Goal: Task Accomplishment & Management: Complete application form

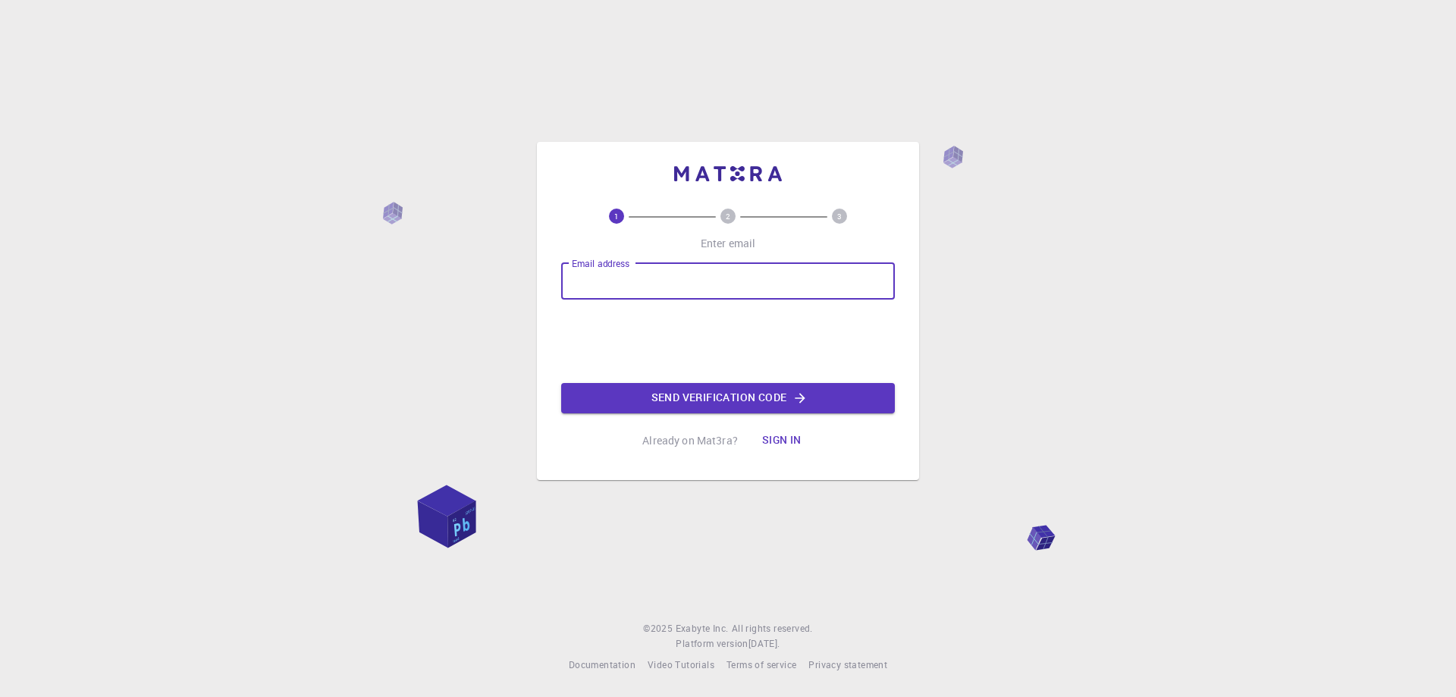
click at [614, 286] on input "Email address" at bounding box center [728, 281] width 334 height 36
type input "[DOMAIN_NAME][EMAIL_ADDRESS][PERSON_NAME][DOMAIN_NAME]"
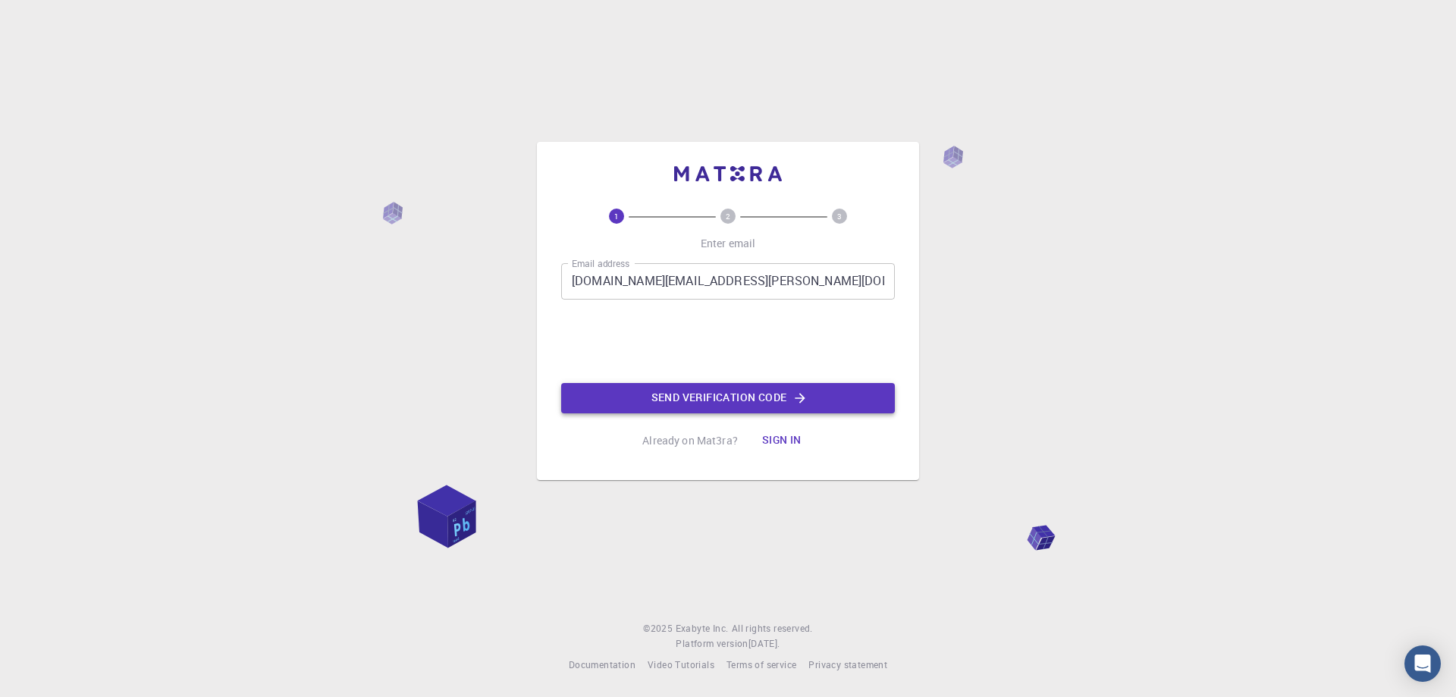
click at [716, 393] on button "Send verification code" at bounding box center [728, 398] width 334 height 30
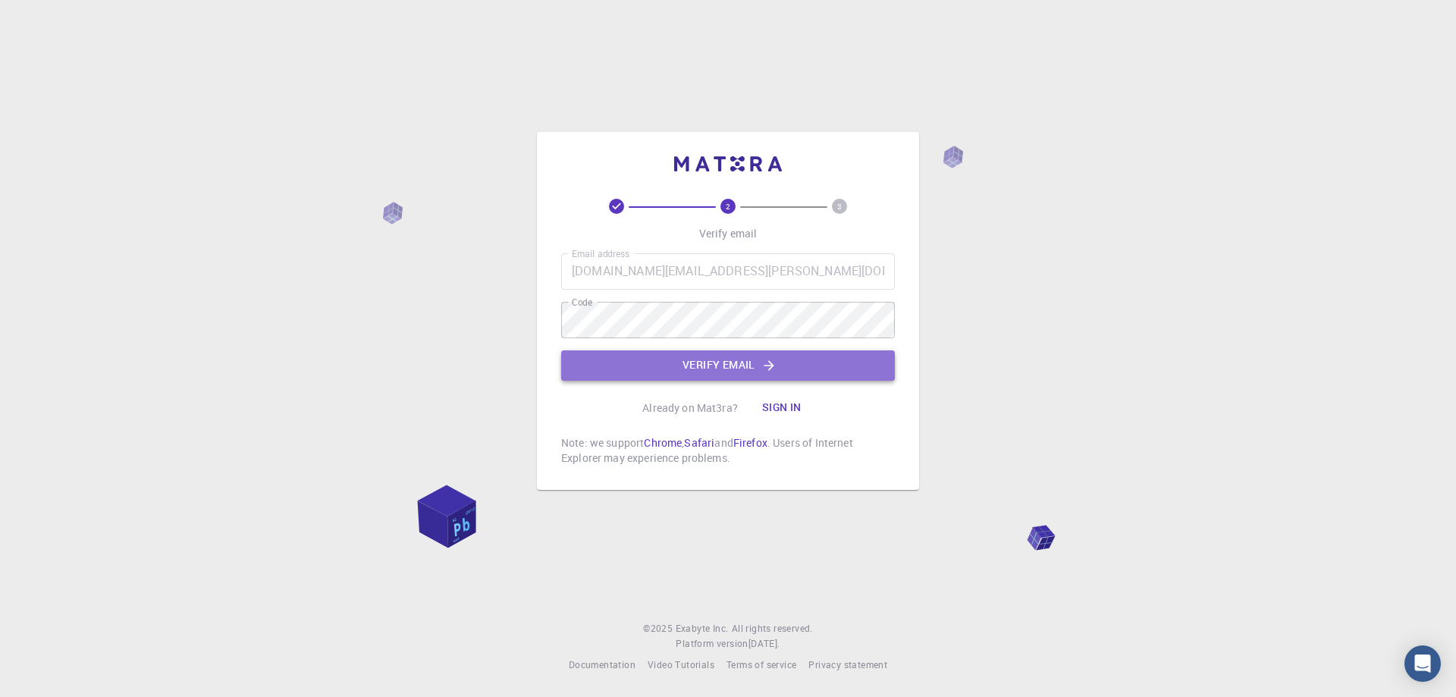
click at [691, 363] on button "Verify email" at bounding box center [728, 365] width 334 height 30
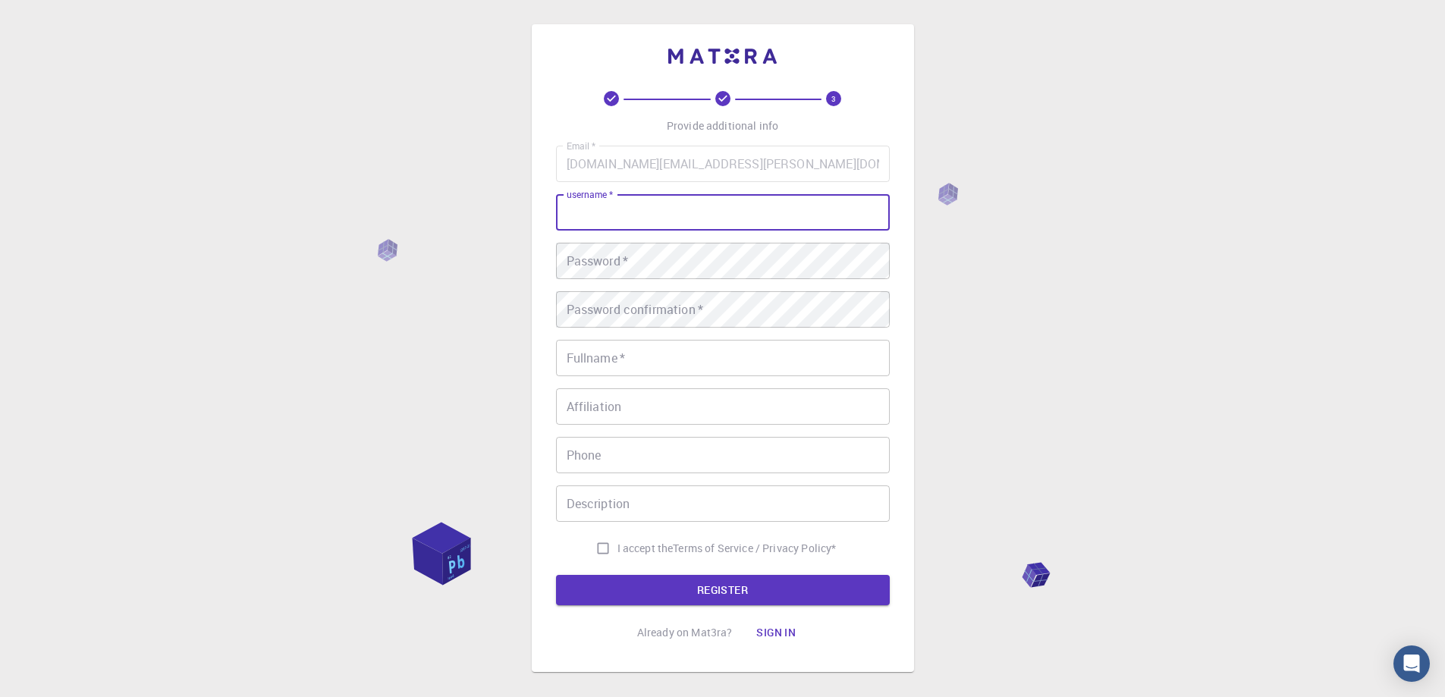
click at [624, 216] on input "username   *" at bounding box center [723, 212] width 334 height 36
type input "rkatamba"
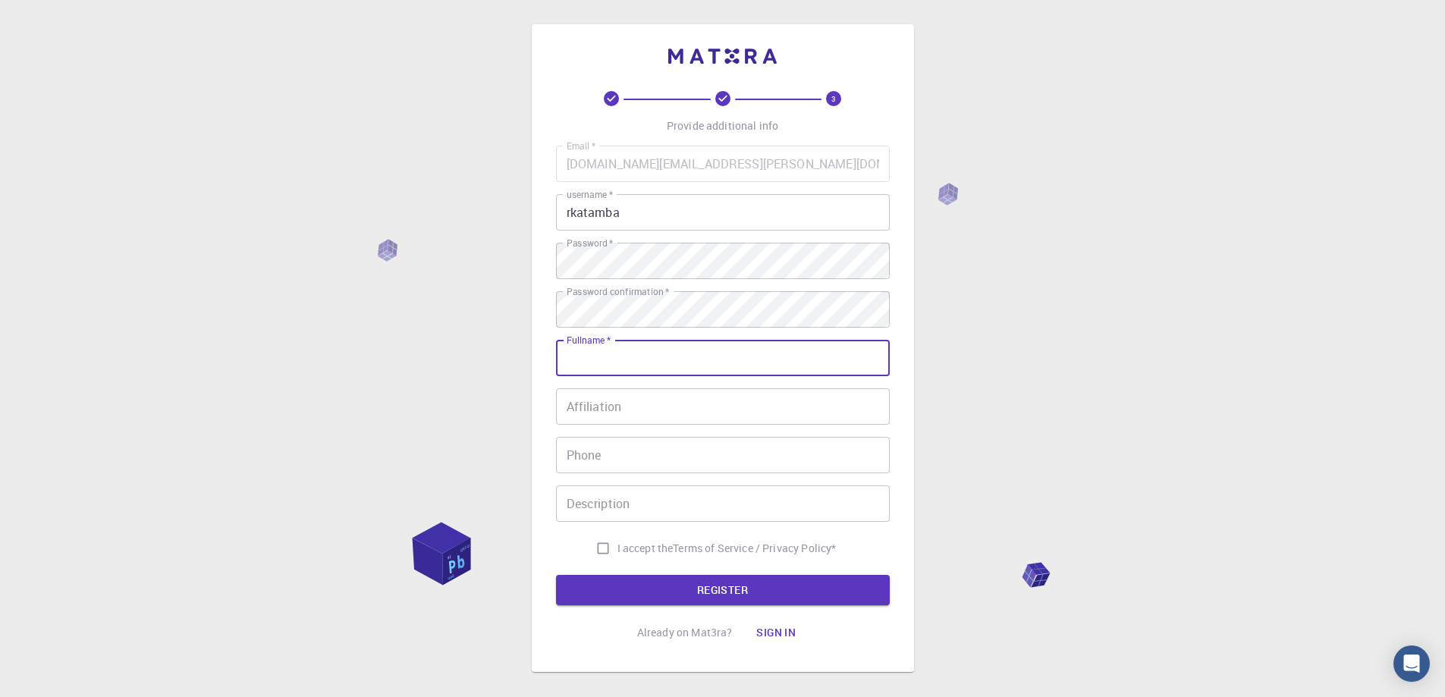
click at [616, 345] on input "Fullname   *" at bounding box center [723, 358] width 334 height 36
type input "[PERSON_NAME]"
type input "0772688077"
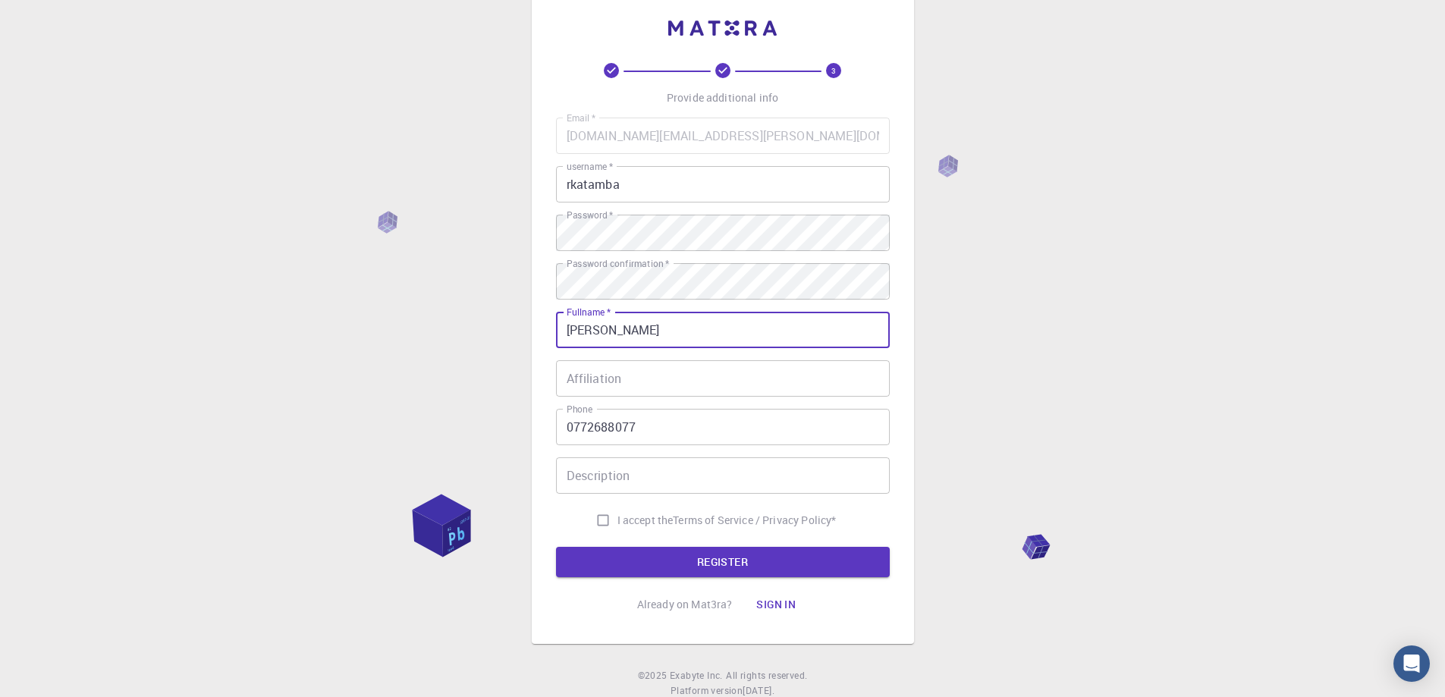
scroll to position [75, 0]
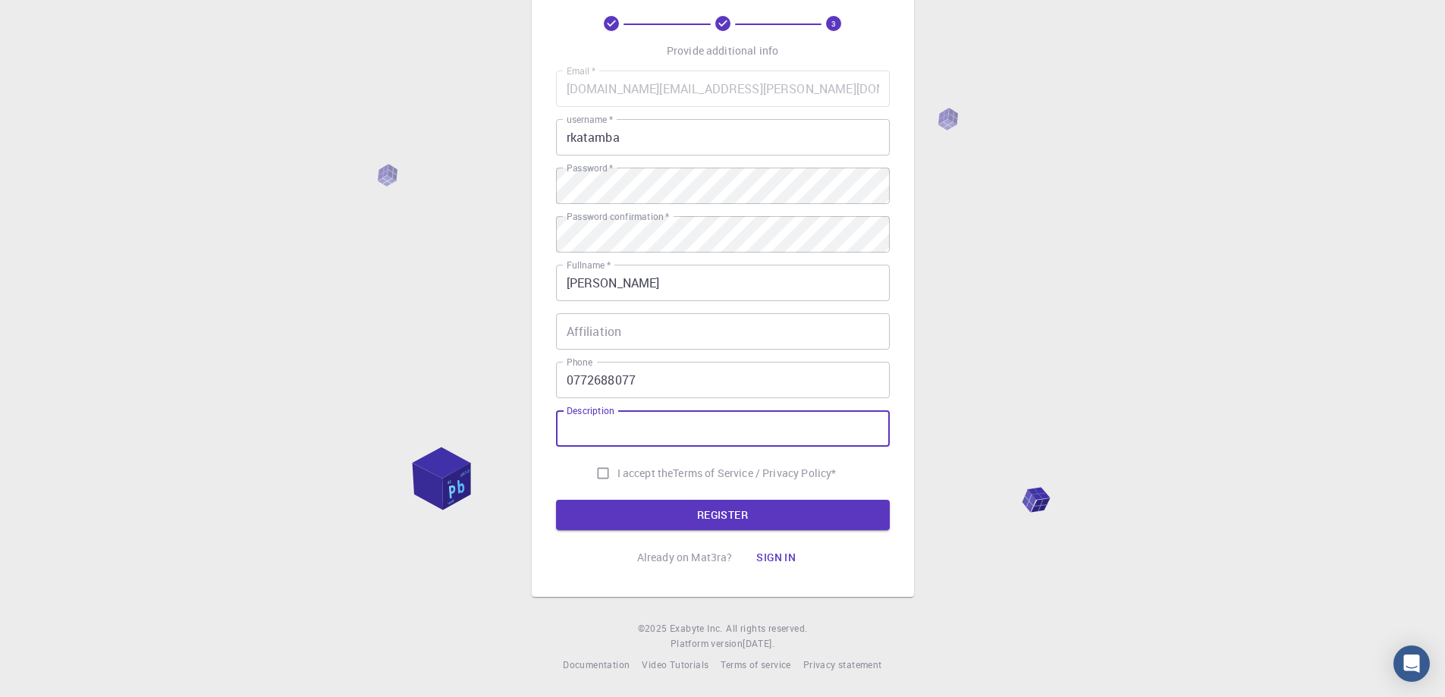
click at [623, 426] on input "Description" at bounding box center [723, 428] width 334 height 36
click at [602, 425] on input "Description" at bounding box center [723, 428] width 334 height 36
type input "Electrical Engineer"
click at [594, 474] on input "I accept the Terms of Service / Privacy Policy *" at bounding box center [603, 473] width 29 height 29
checkbox input "true"
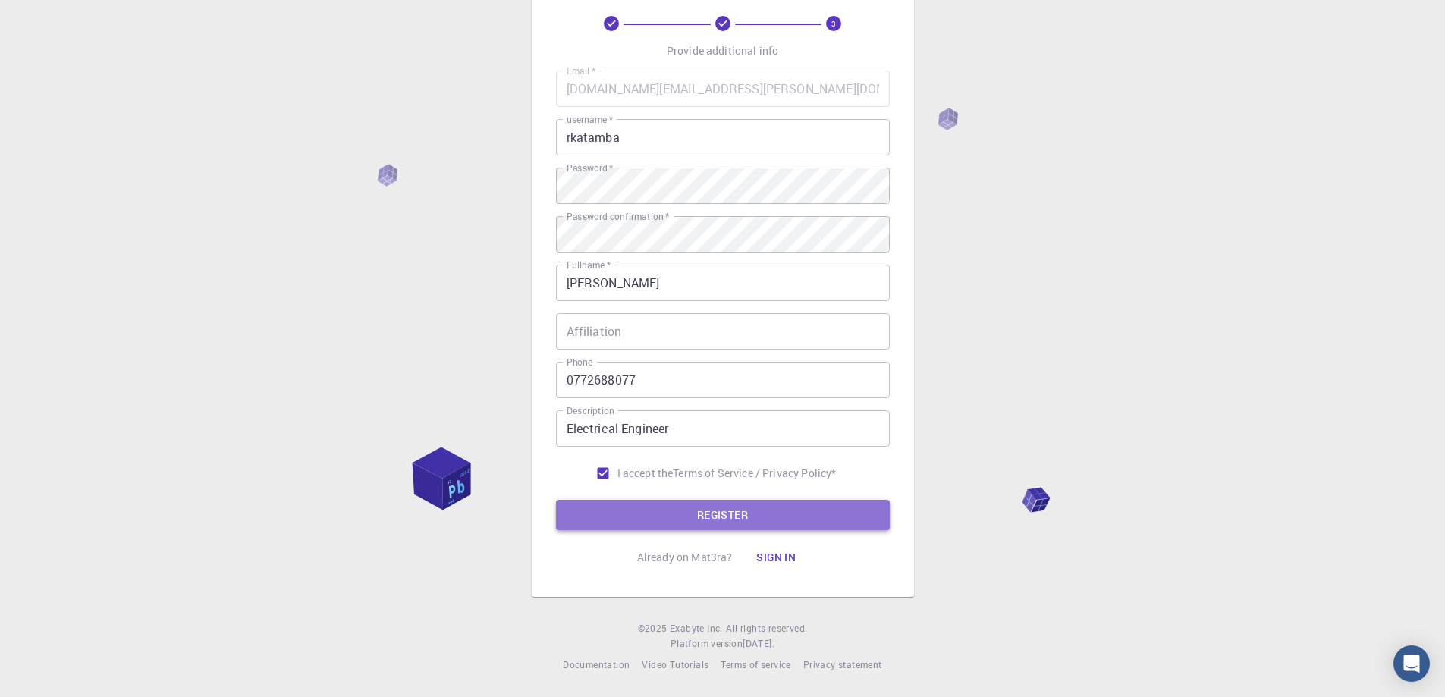
click at [720, 514] on button "REGISTER" at bounding box center [723, 515] width 334 height 30
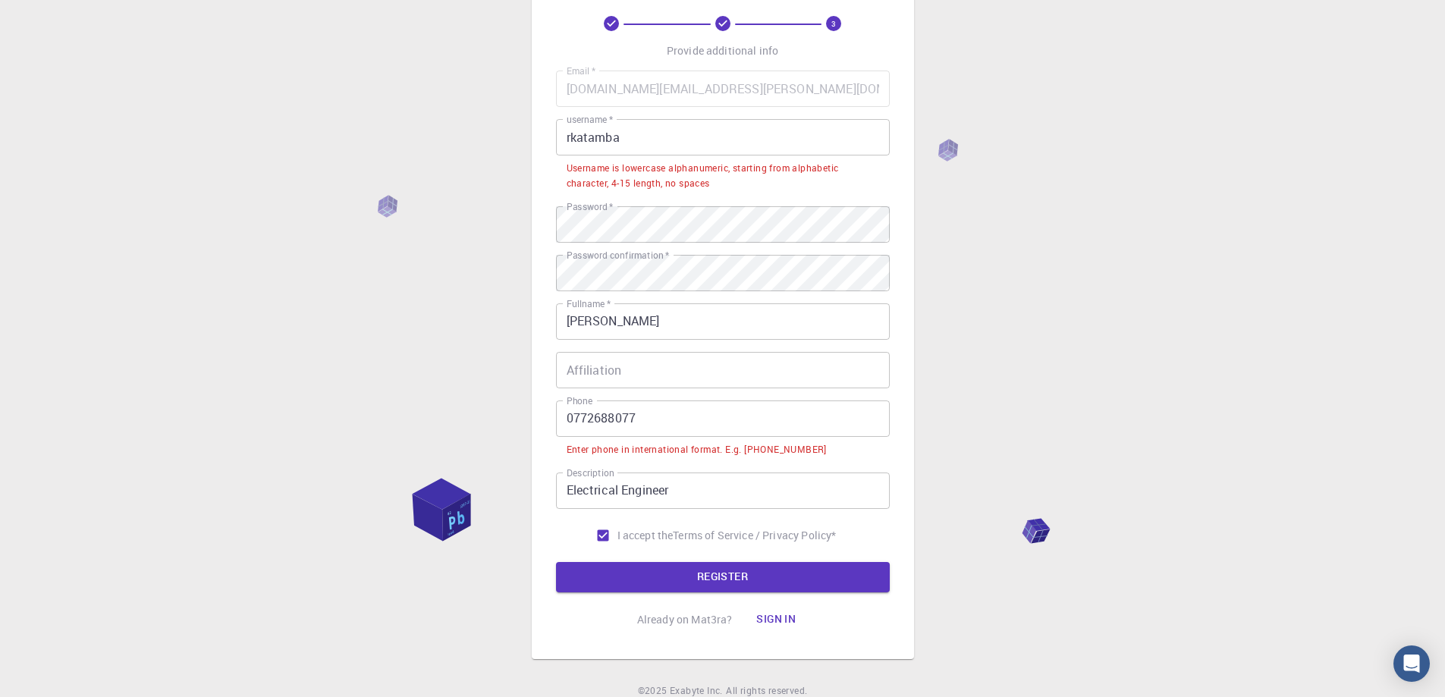
click at [641, 144] on input "rkatamba" at bounding box center [723, 137] width 334 height 36
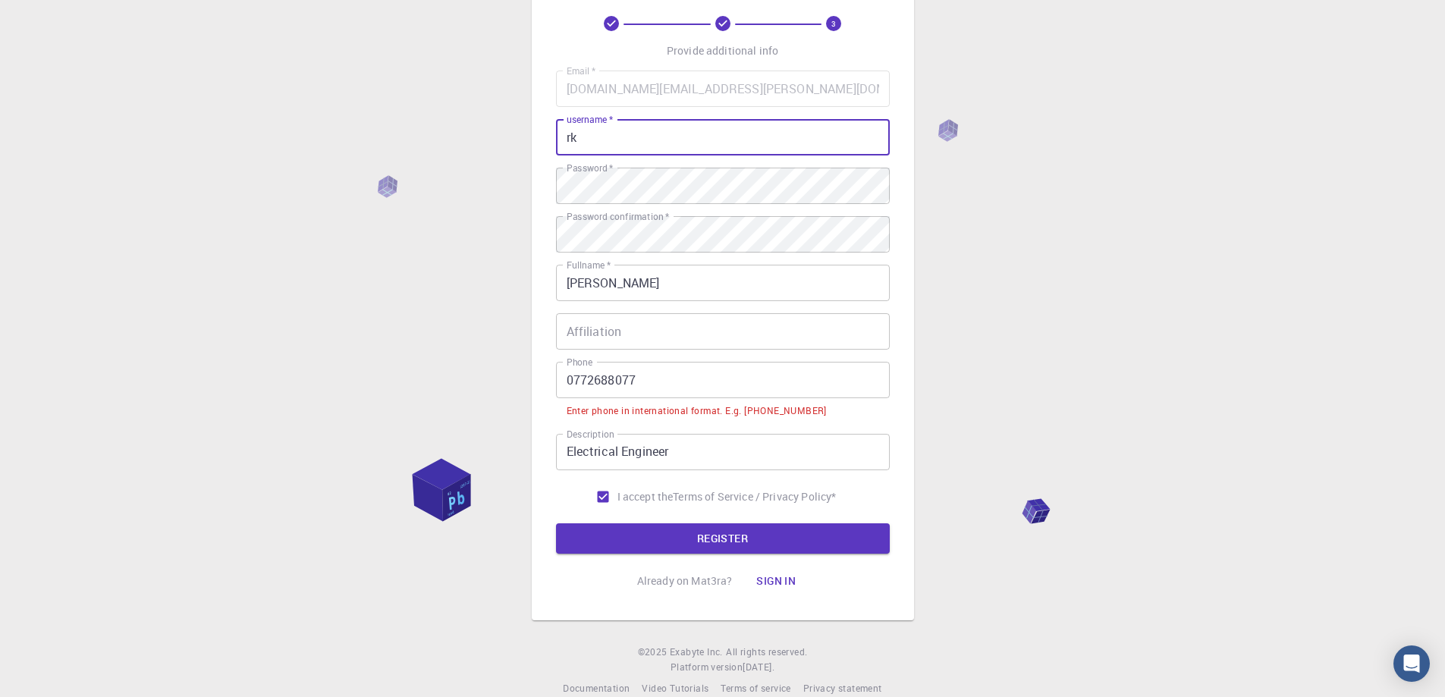
type input "r"
type input "[DOMAIN_NAME][PERSON_NAME]"
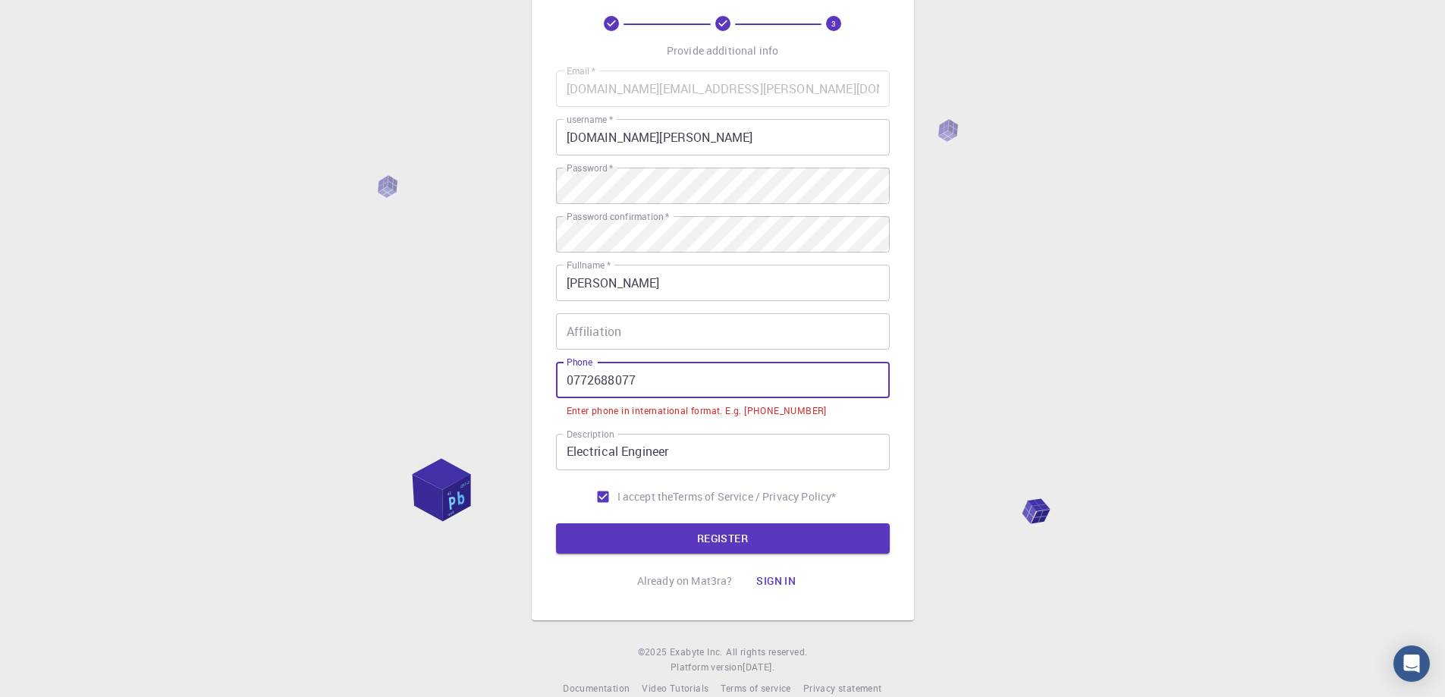
click at [575, 382] on input "0772688077" at bounding box center [723, 380] width 334 height 36
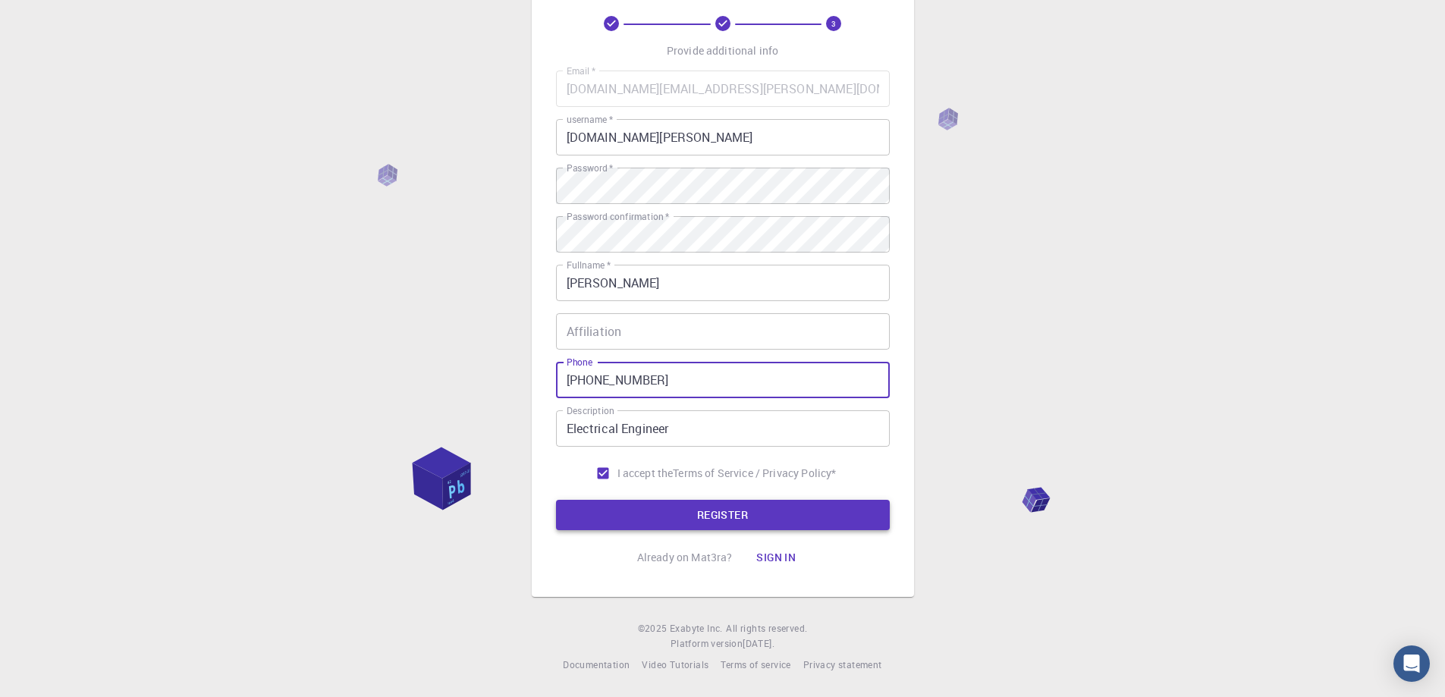
type input "[PHONE_NUMBER]"
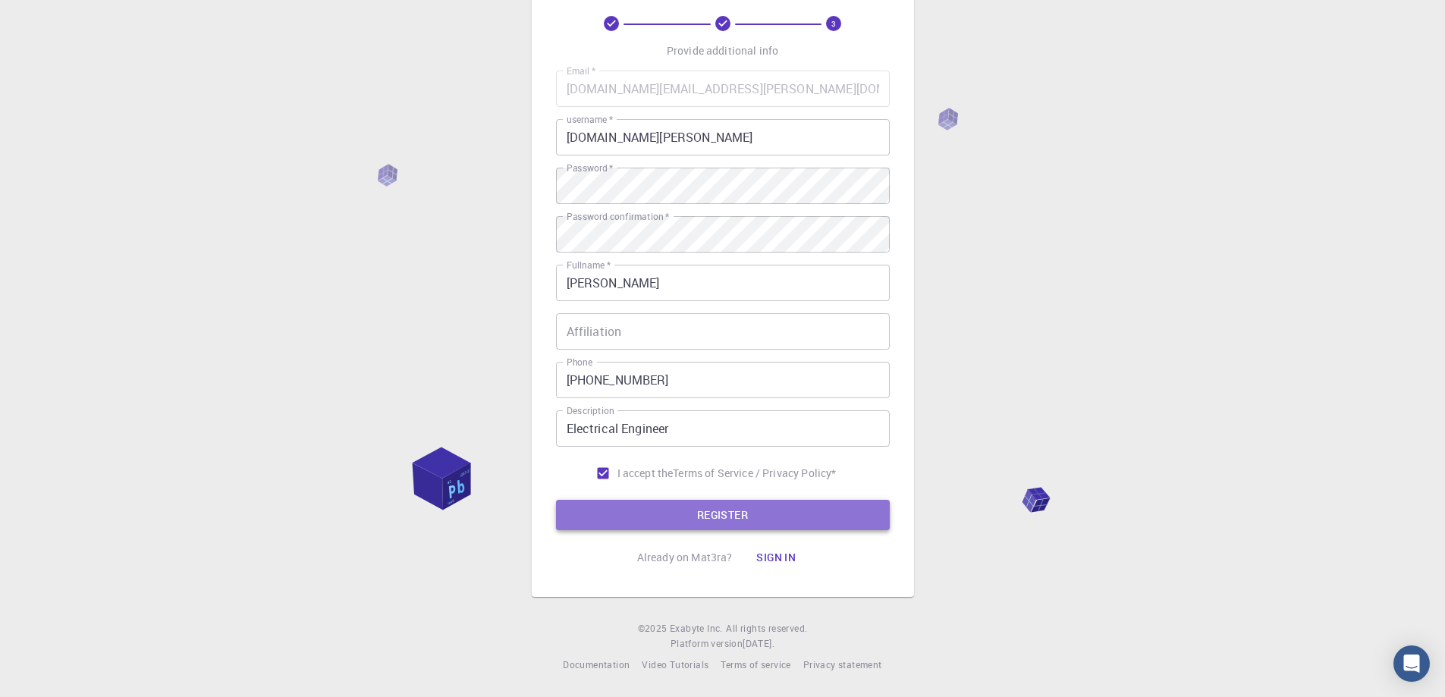
click at [712, 516] on button "REGISTER" at bounding box center [723, 515] width 334 height 30
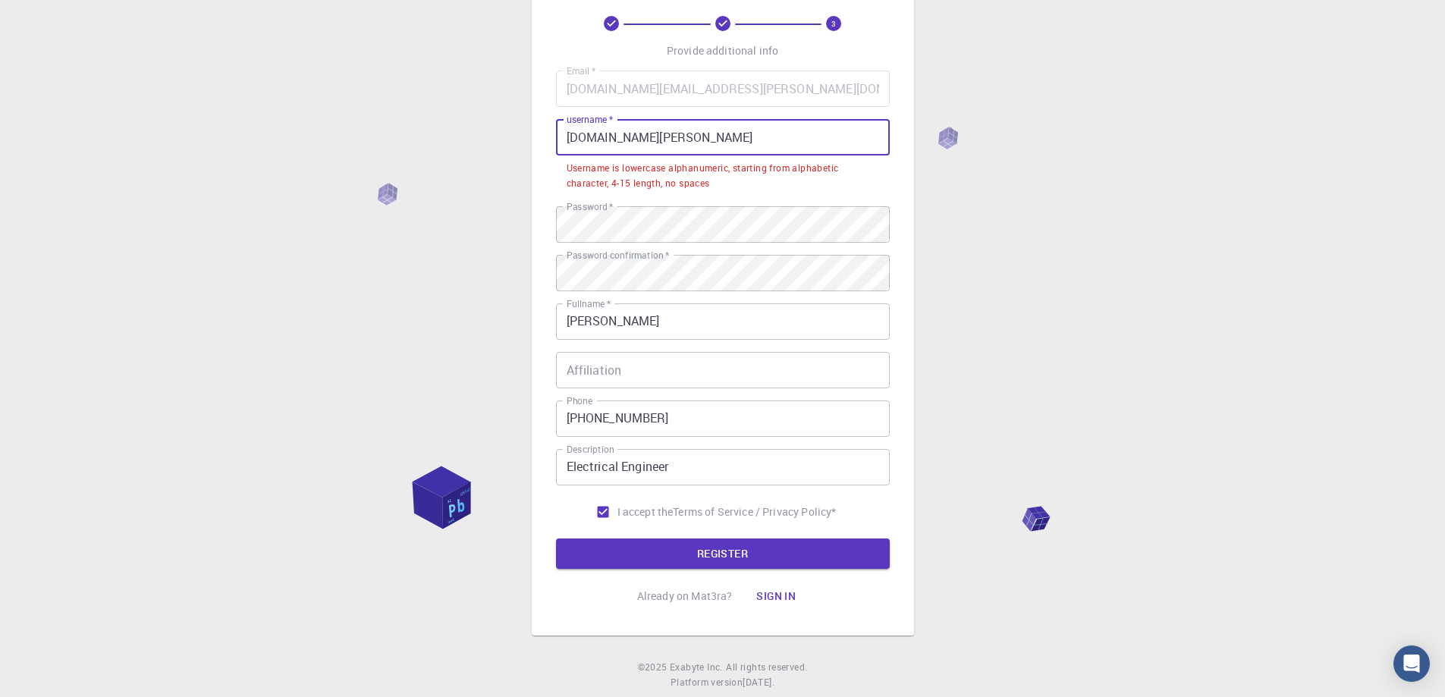
click at [620, 141] on input "[DOMAIN_NAME][PERSON_NAME]" at bounding box center [723, 137] width 334 height 36
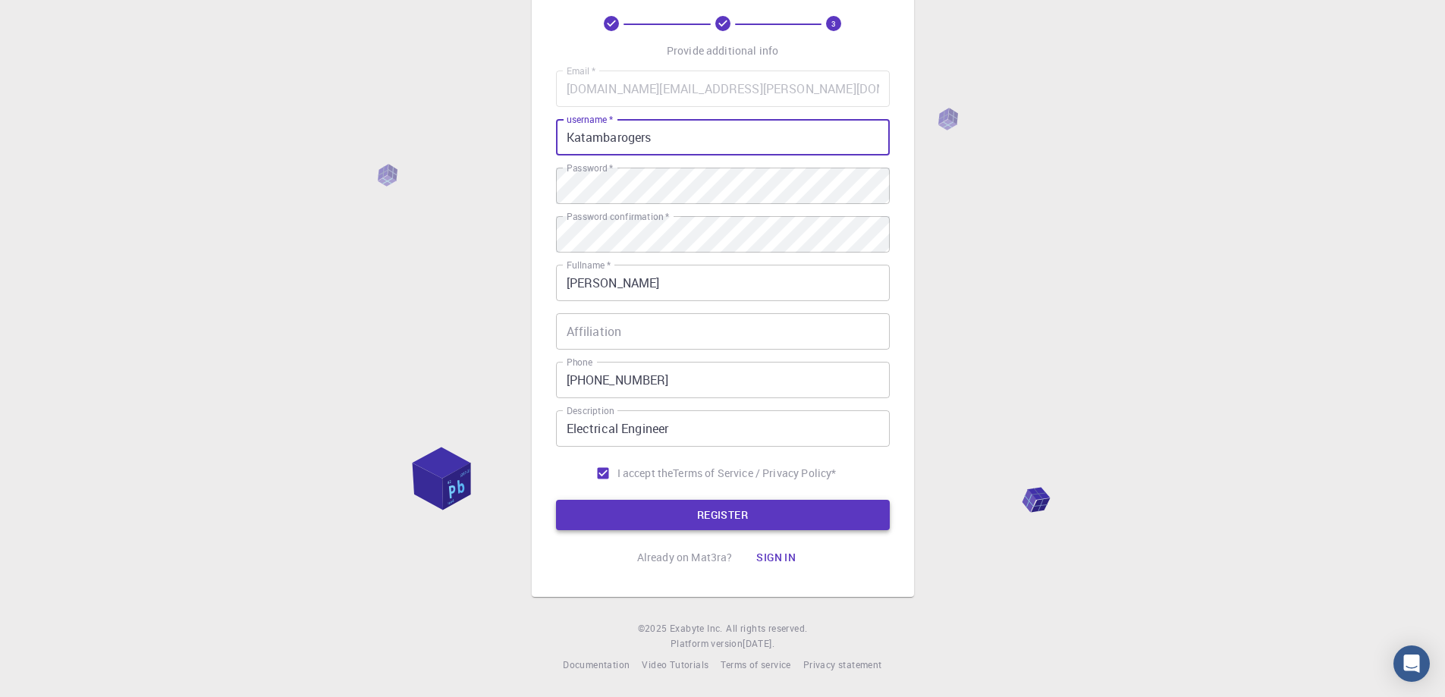
click at [725, 516] on button "REGISTER" at bounding box center [723, 515] width 334 height 30
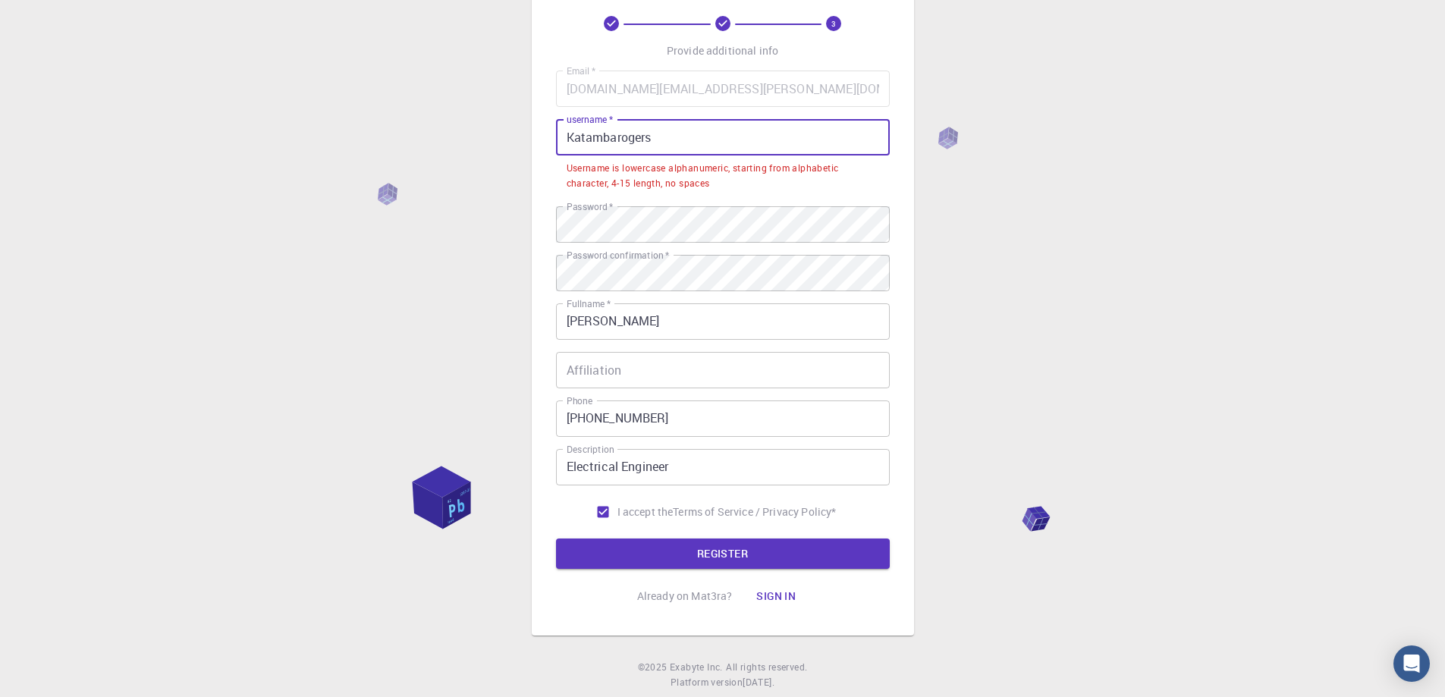
click at [573, 135] on input "Katambarogers" at bounding box center [723, 137] width 334 height 36
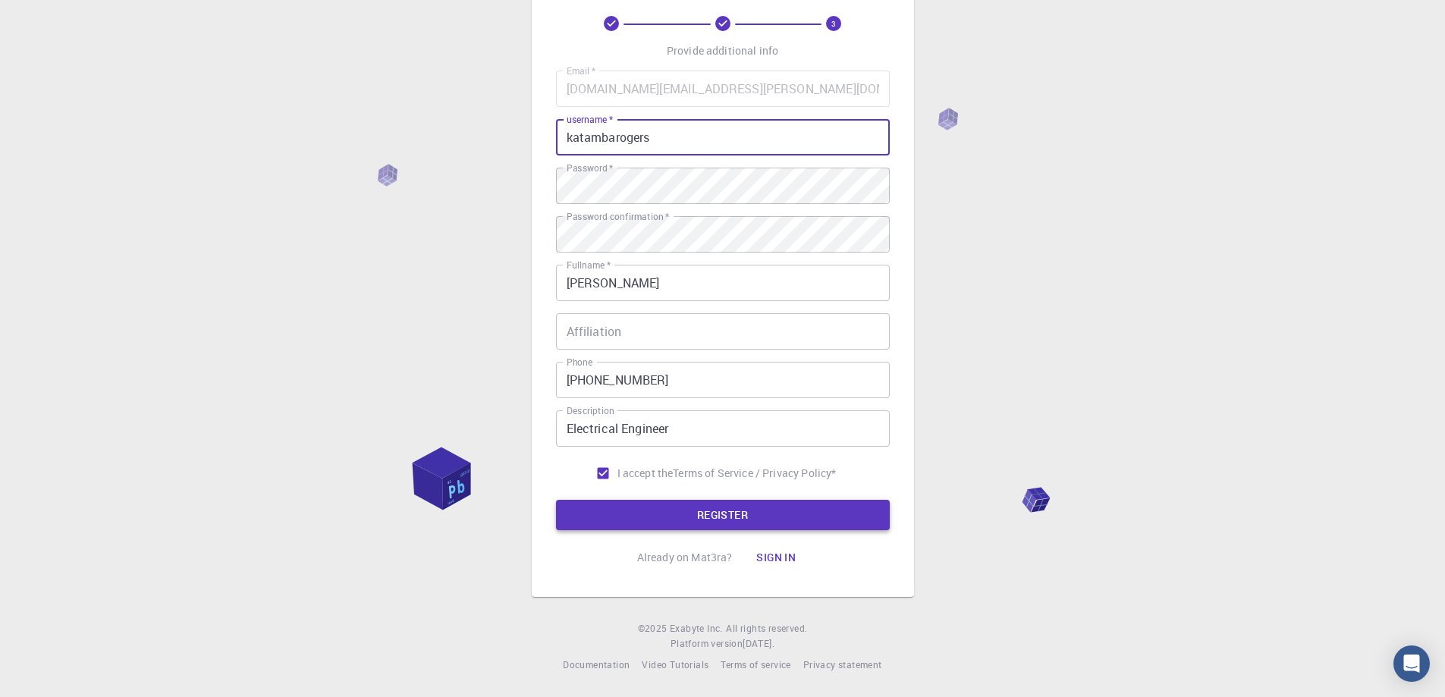
type input "katambarogers"
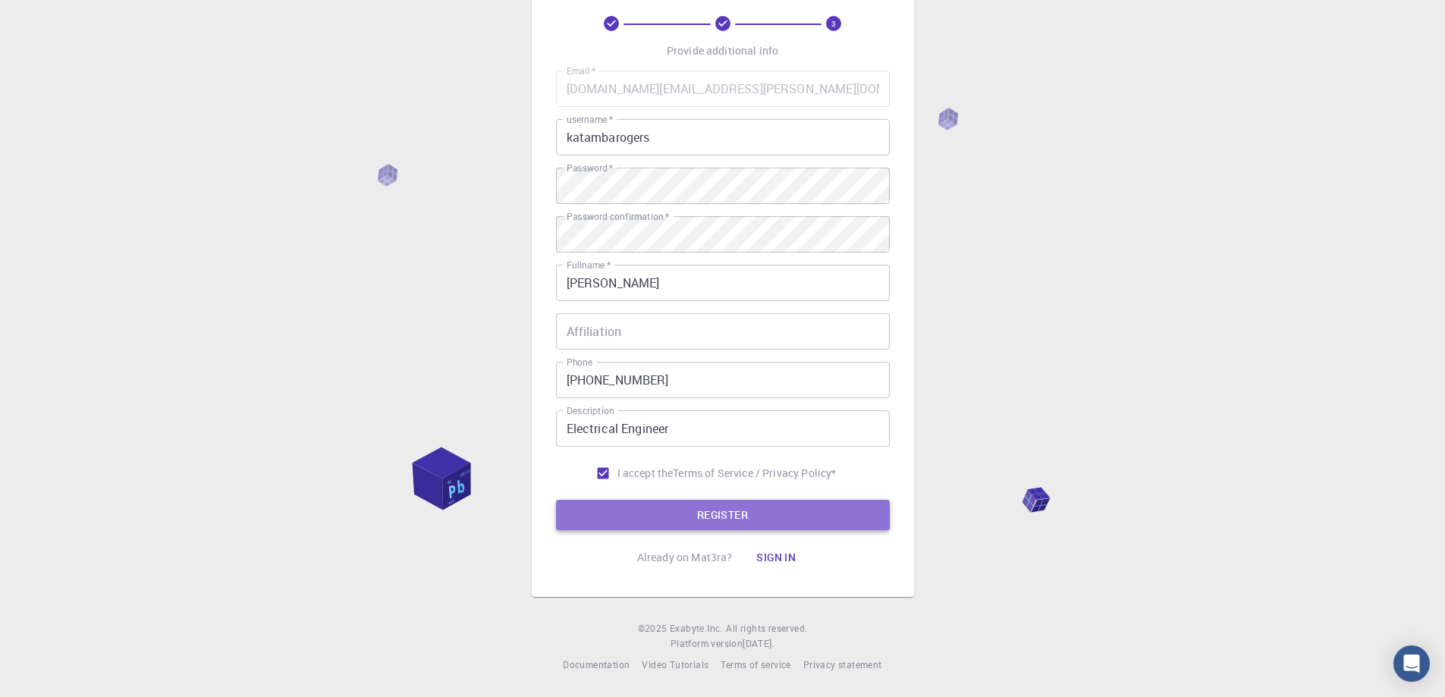
click at [727, 513] on button "REGISTER" at bounding box center [723, 515] width 334 height 30
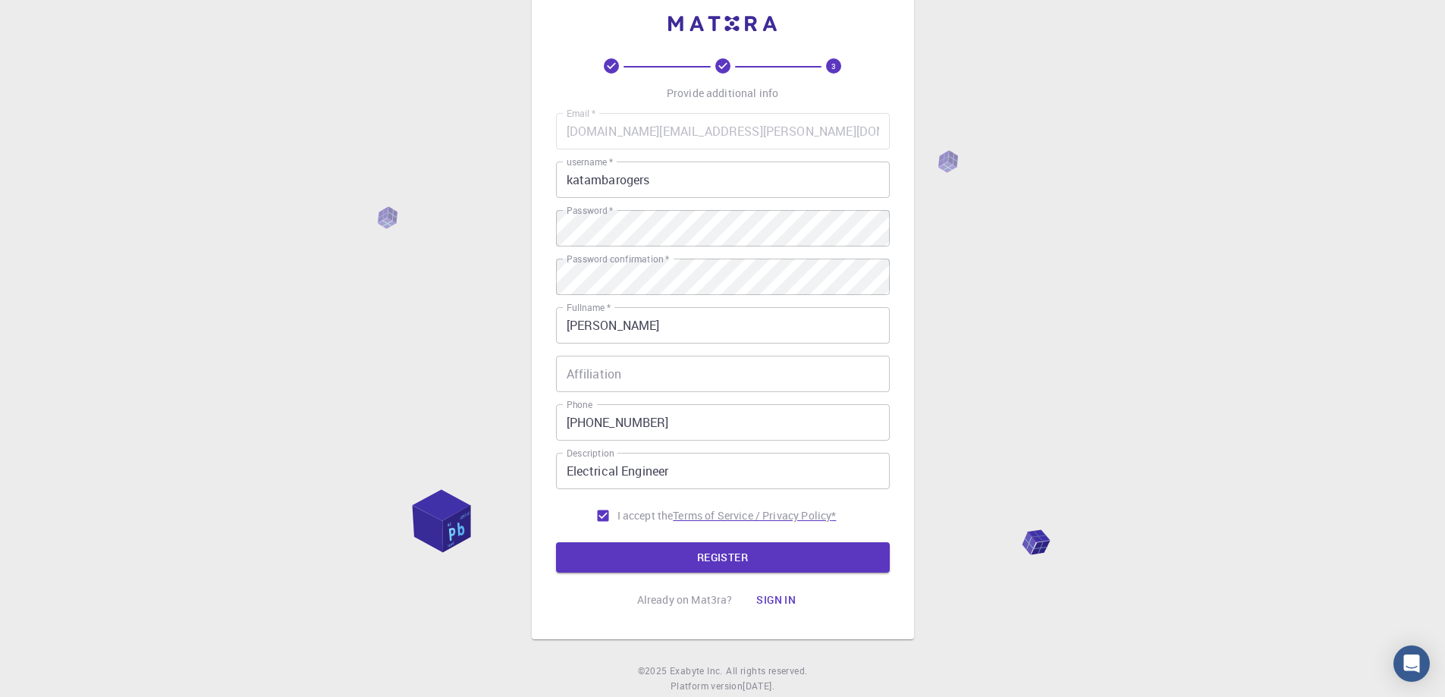
scroll to position [0, 0]
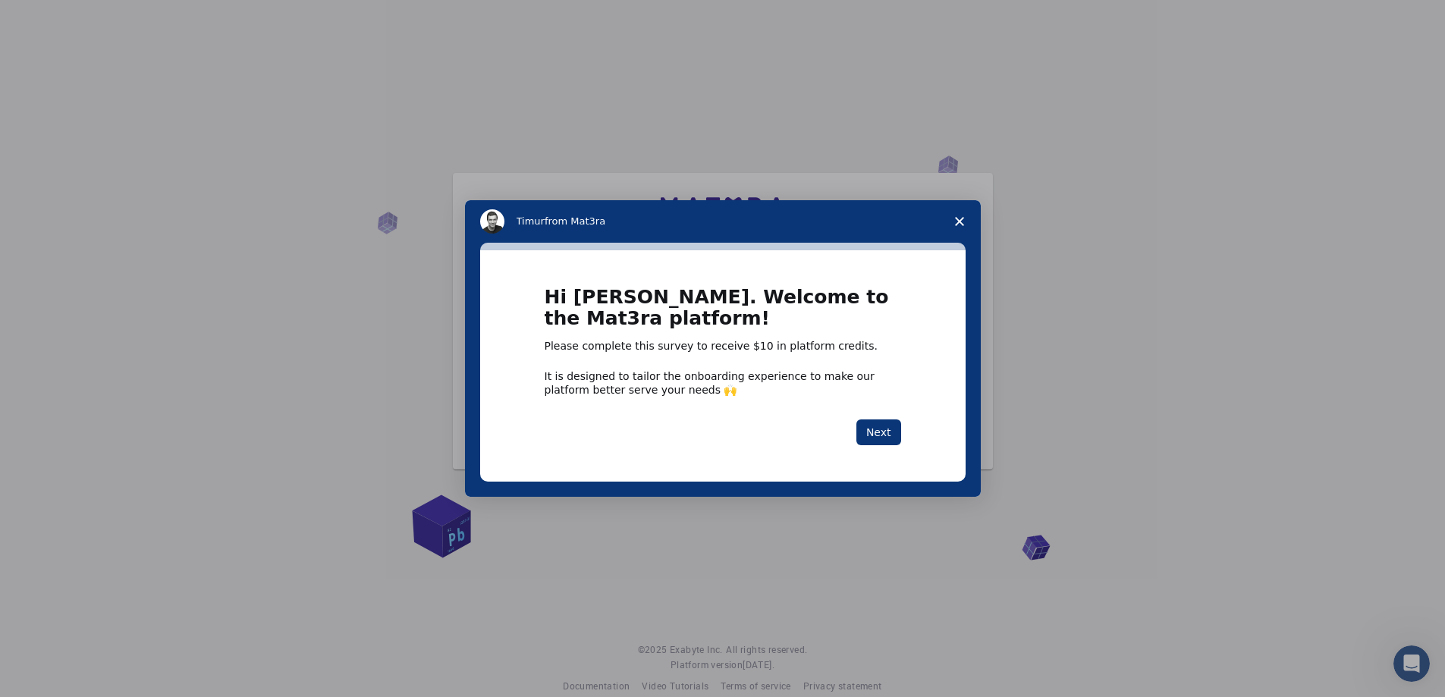
click at [963, 214] on span "Close survey" at bounding box center [959, 221] width 42 height 42
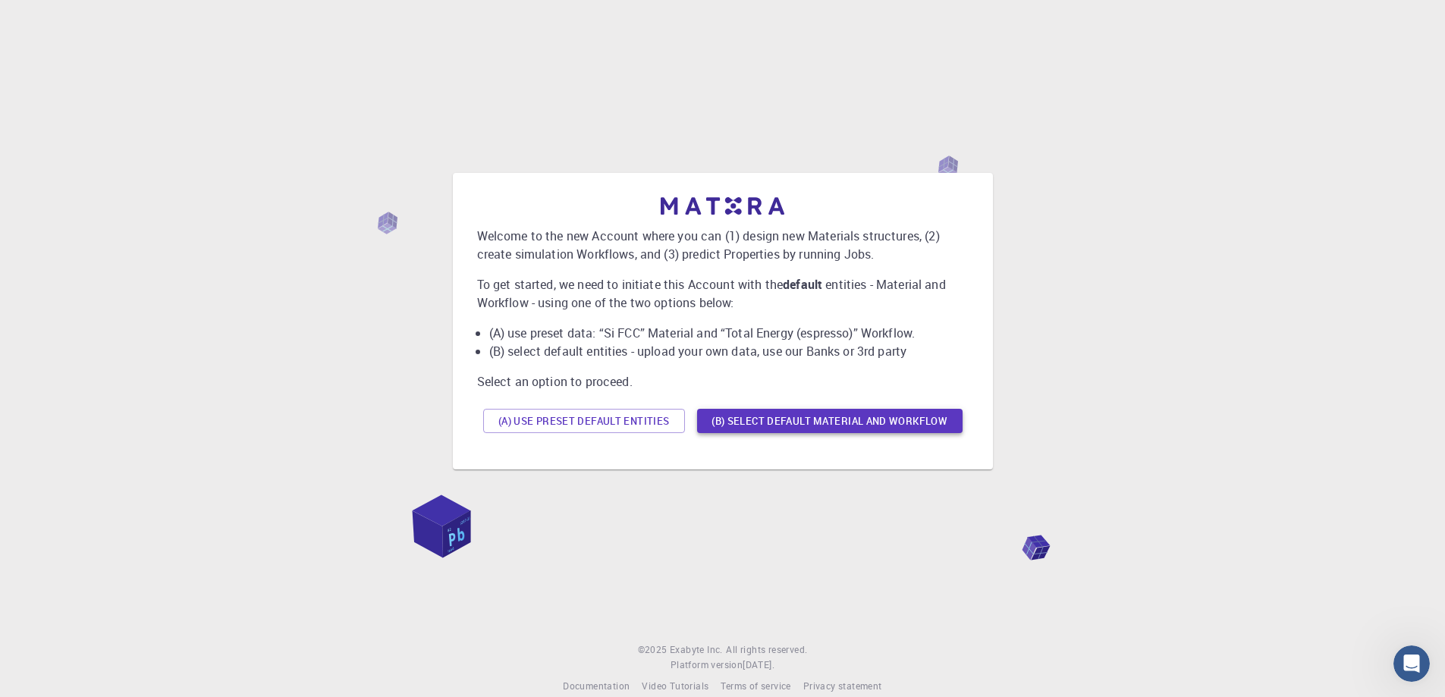
click at [813, 419] on button "(B) Select default material and workflow" at bounding box center [829, 421] width 265 height 24
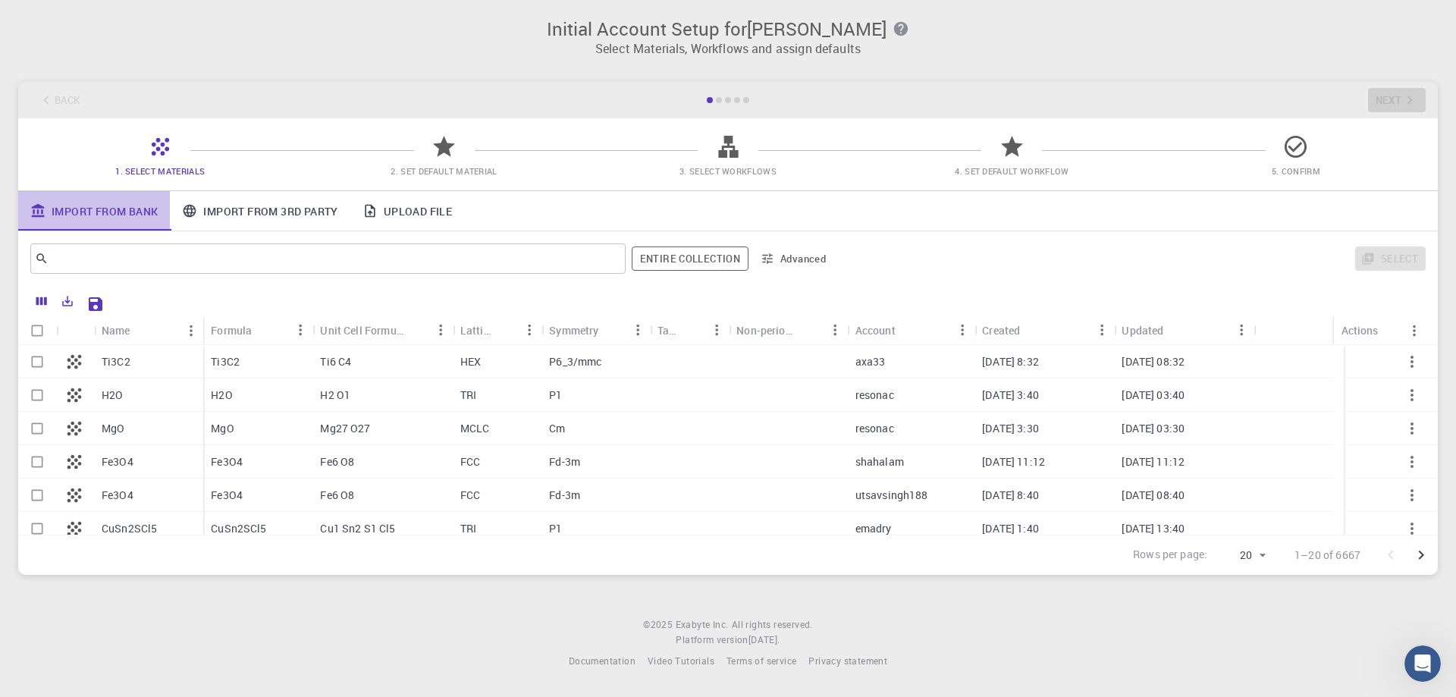
click at [102, 208] on link "Import From Bank" at bounding box center [94, 210] width 152 height 39
click at [83, 208] on link "Import From Bank" at bounding box center [94, 210] width 152 height 39
click at [41, 429] on input "Select row" at bounding box center [37, 428] width 29 height 29
checkbox input "true"
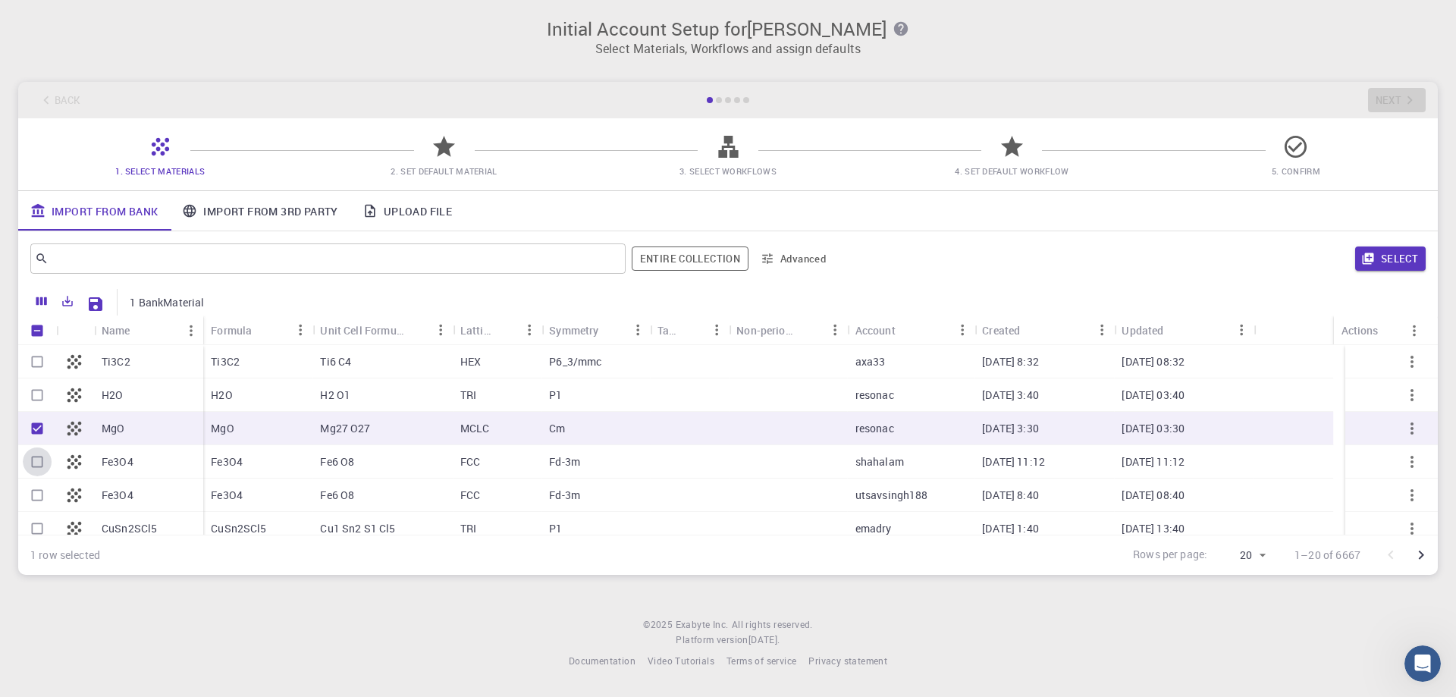
click at [37, 461] on input "Select row" at bounding box center [37, 462] width 29 height 29
checkbox input "true"
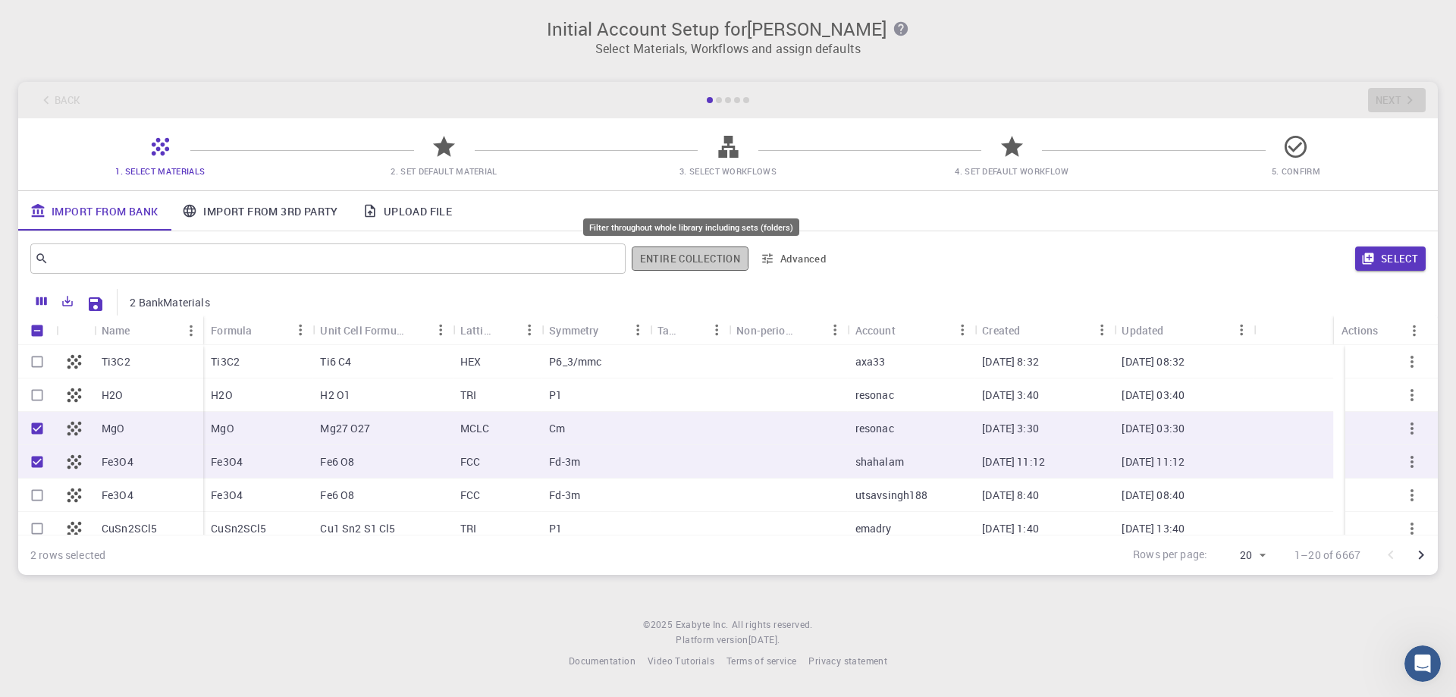
click at [687, 256] on button "Entire collection" at bounding box center [690, 259] width 117 height 24
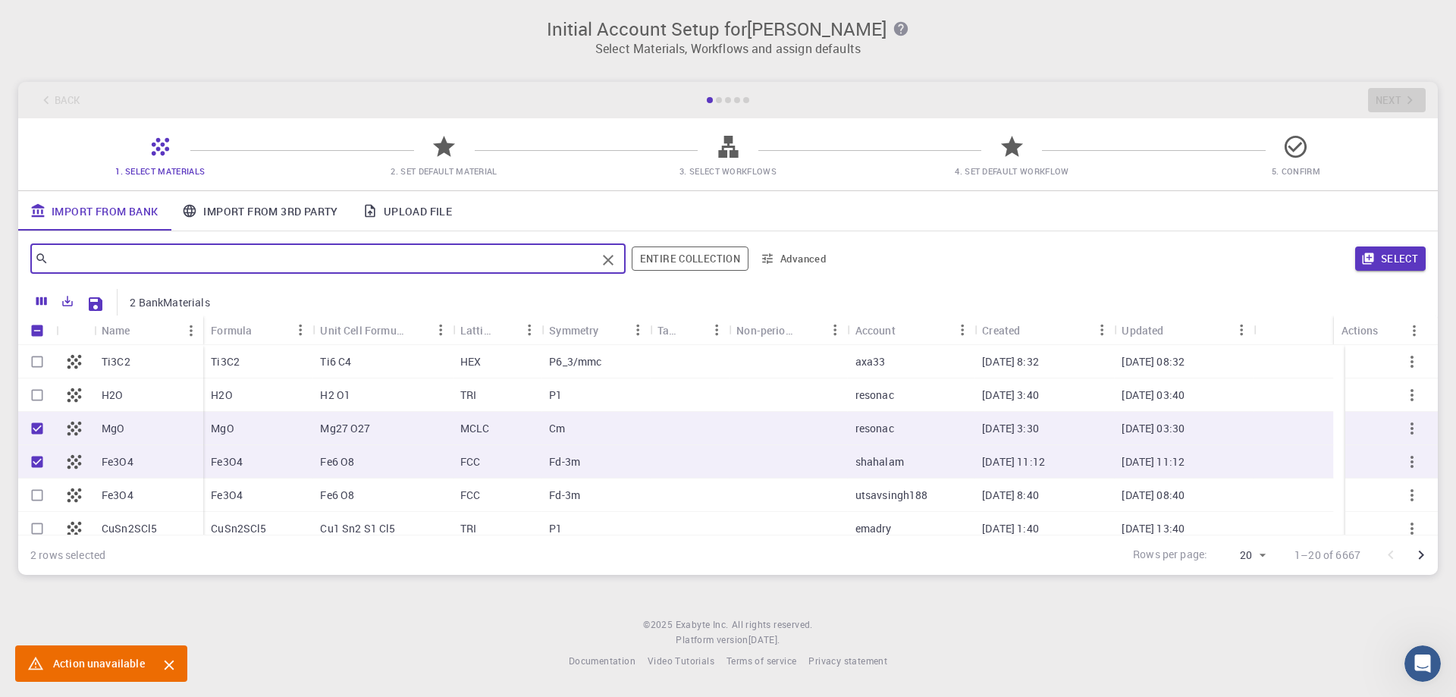
click at [124, 259] on input "text" at bounding box center [323, 258] width 548 height 21
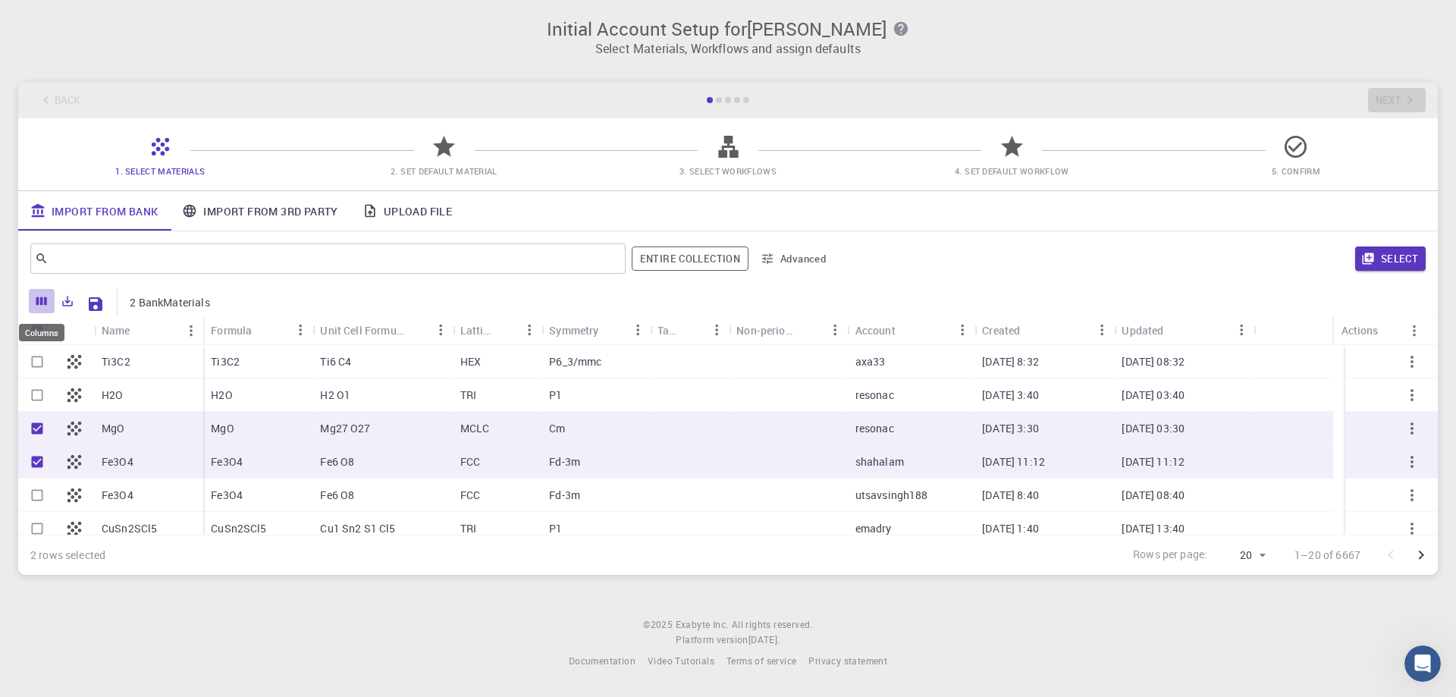
click at [42, 302] on icon "Columns" at bounding box center [41, 301] width 11 height 8
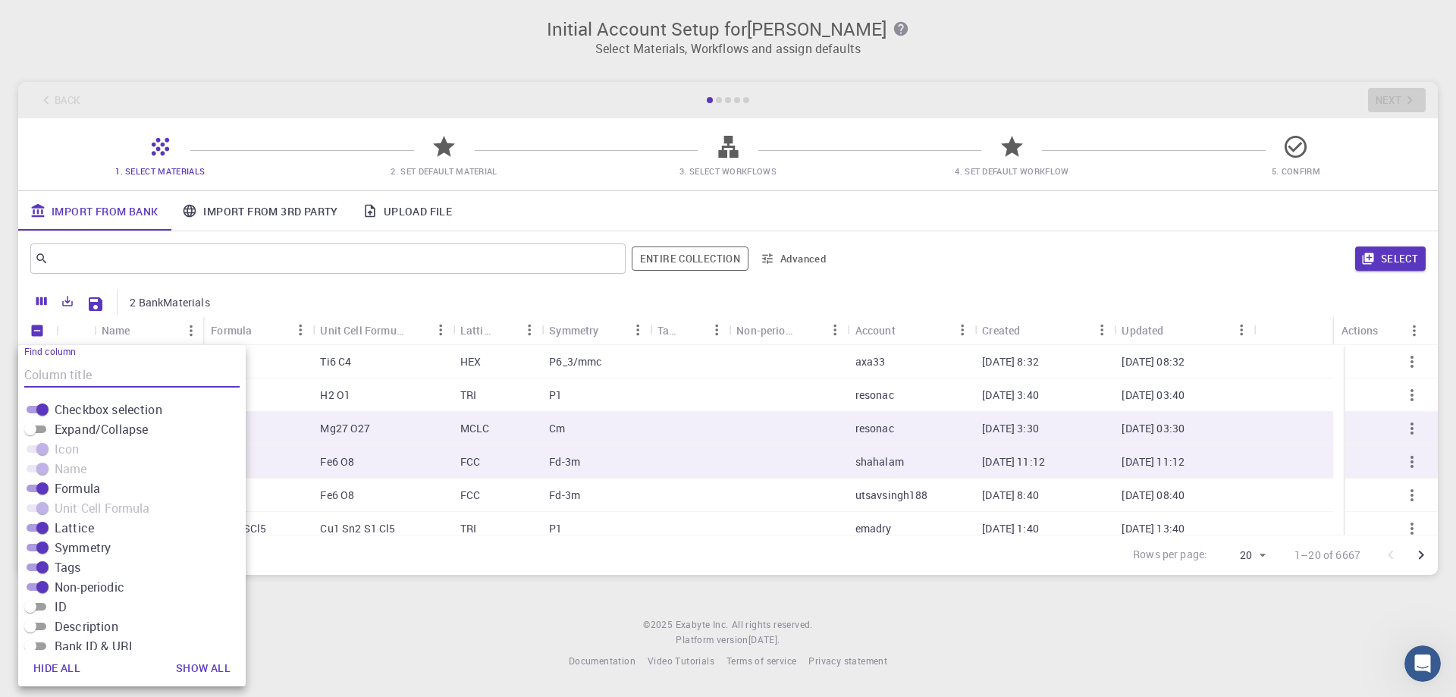
click at [118, 408] on span "Checkbox selection" at bounding box center [109, 410] width 108 height 18
click at [70, 408] on input "Checkbox selection" at bounding box center [42, 410] width 55 height 18
checkbox input "false"
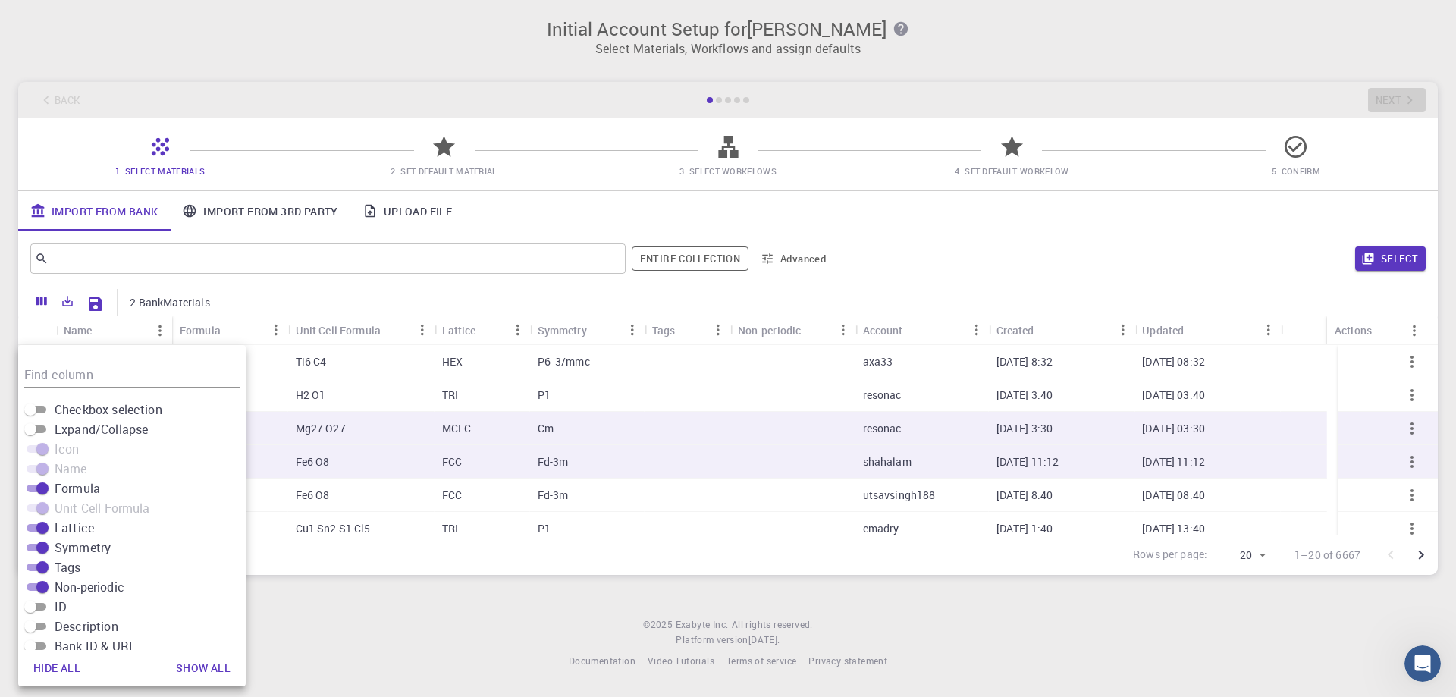
click at [272, 305] on div at bounding box center [808, 302] width 1178 height 27
